Goal: Navigation & Orientation: Find specific page/section

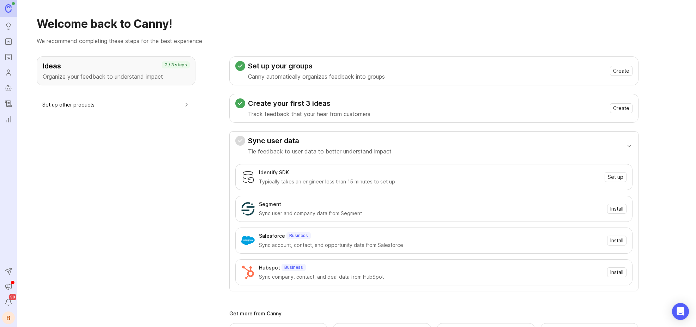
click at [8, 8] on img at bounding box center [8, 8] width 6 height 8
click at [11, 297] on span "99" at bounding box center [12, 297] width 7 height 6
click at [11, 288] on icon "Announcements" at bounding box center [9, 286] width 6 height 5
click at [6, 286] on icon "Announcements" at bounding box center [9, 286] width 8 height 8
click at [8, 42] on icon "Portal" at bounding box center [9, 41] width 8 height 8
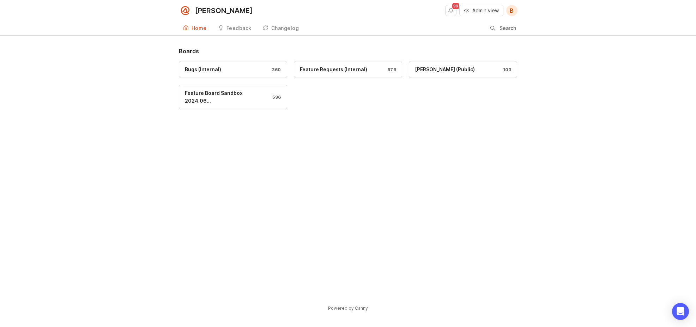
click at [477, 12] on span "Admin view" at bounding box center [485, 10] width 26 height 7
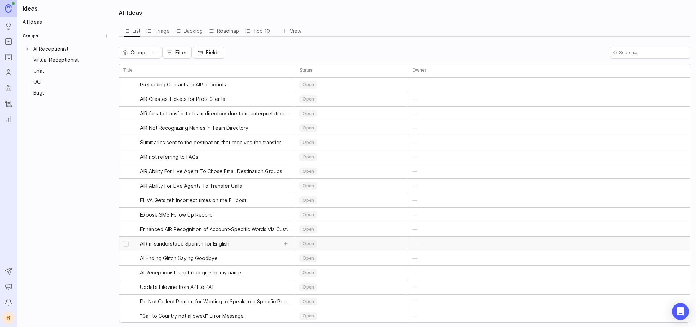
click at [195, 243] on span "AIR misunderstood Spanish for English" at bounding box center [184, 243] width 89 height 7
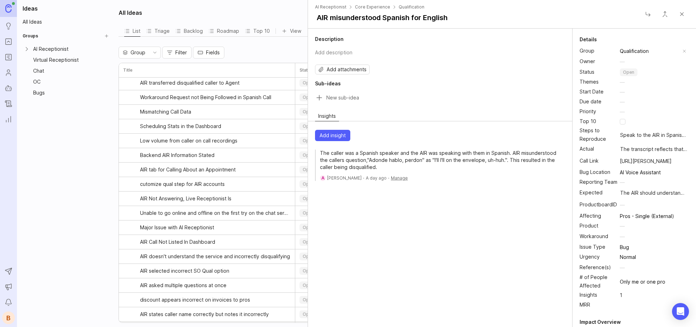
scroll to position [1248, 0]
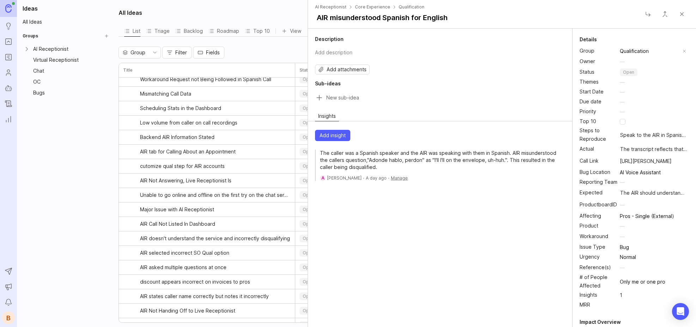
click at [43, 92] on div "Bugs" at bounding box center [67, 93] width 68 height 8
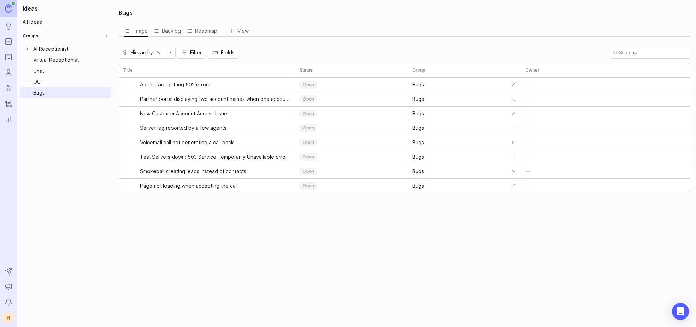
click at [54, 59] on div "Virtual Receptionist" at bounding box center [67, 60] width 68 height 8
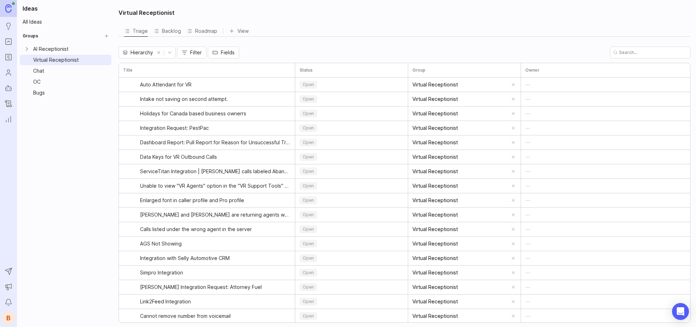
click at [24, 49] on icon "Expand AI Receptionist" at bounding box center [26, 48] width 7 height 7
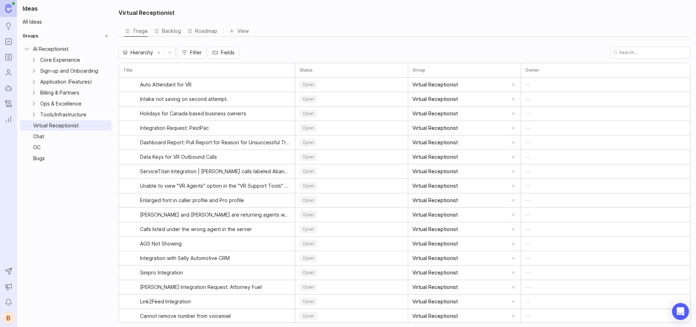
click at [25, 49] on icon "Collapse AI Receptionist" at bounding box center [26, 48] width 7 height 7
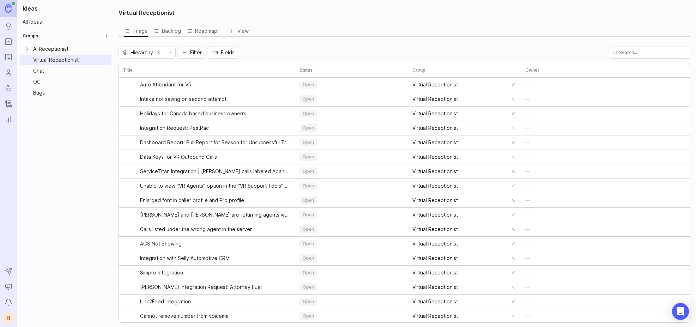
click at [45, 69] on div "Chat" at bounding box center [67, 71] width 68 height 8
